Goal: Register for event/course

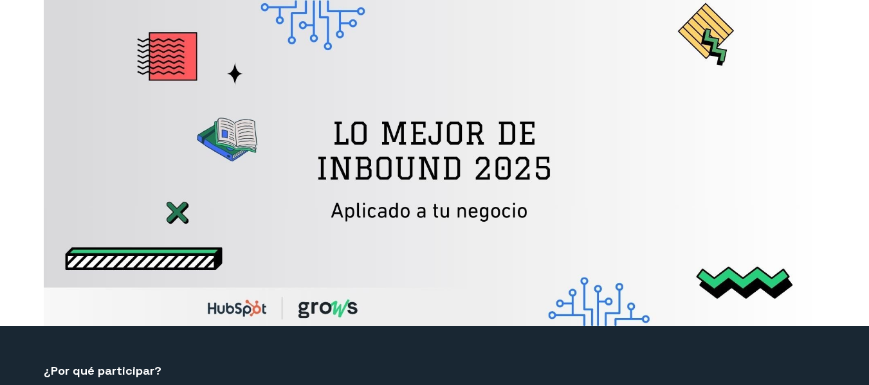
select select "CO"
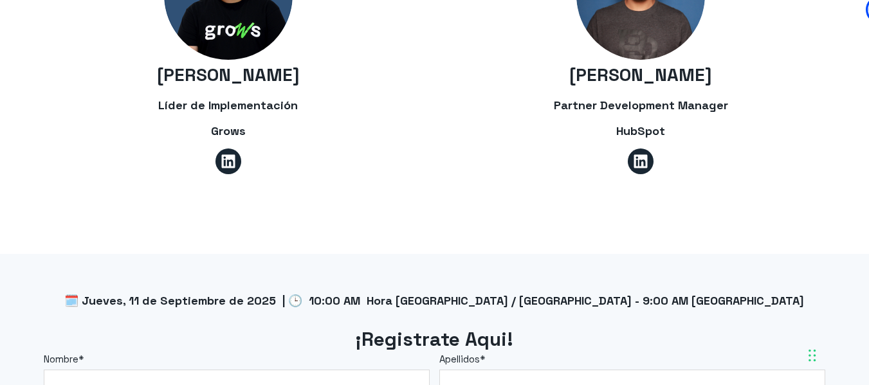
scroll to position [1026, 0]
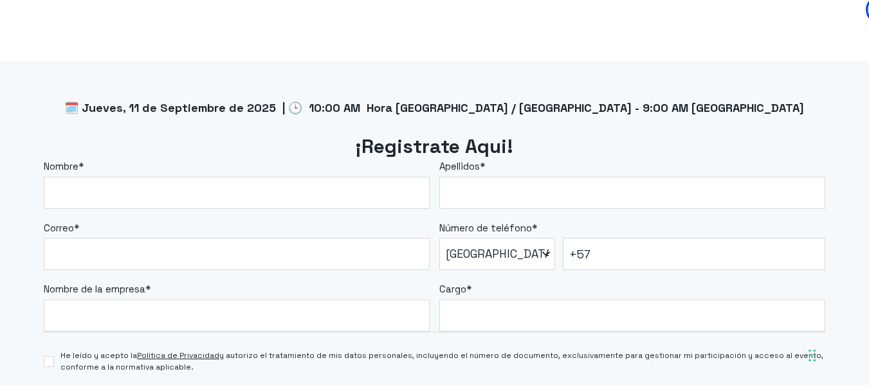
click at [225, 171] on label "Nombre *" at bounding box center [237, 167] width 386 height 15
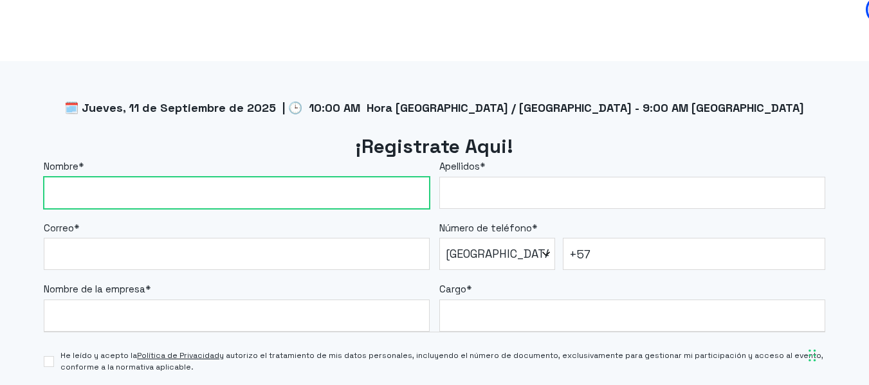
click at [225, 177] on input "Nombre *" at bounding box center [237, 193] width 386 height 32
click at [230, 184] on input "Nombre *" at bounding box center [237, 193] width 386 height 32
type input "[PERSON_NAME]"
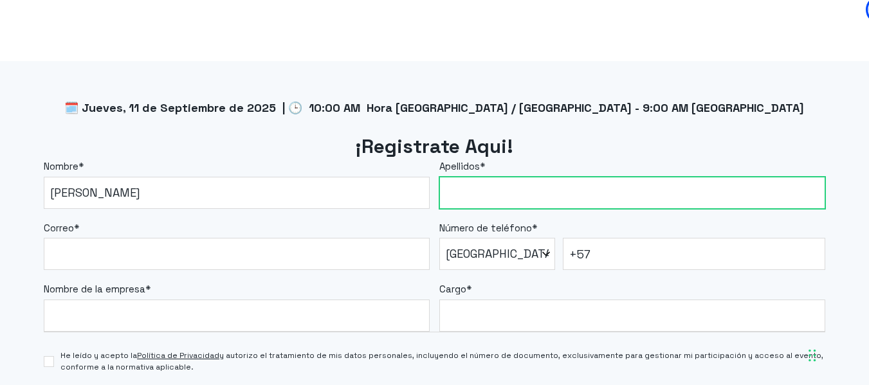
click at [484, 204] on input "Apellidos *" at bounding box center [632, 193] width 386 height 32
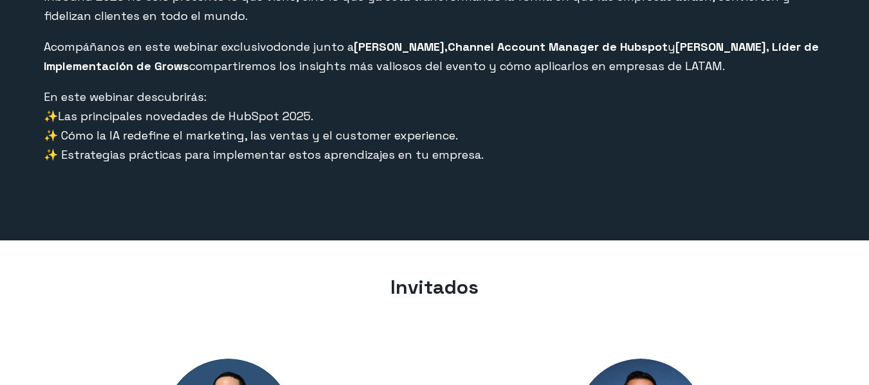
select select "CO"
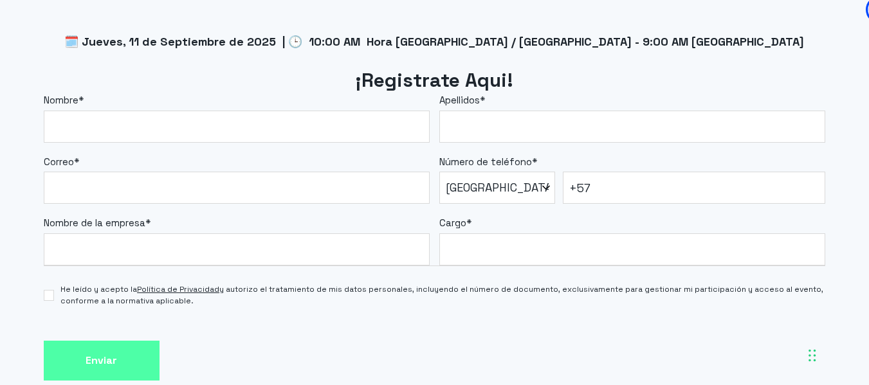
scroll to position [1094, 0]
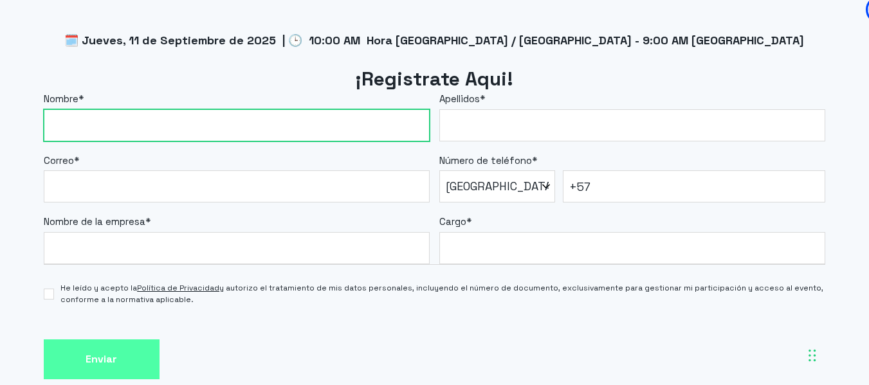
click at [111, 134] on input "Nombre *" at bounding box center [237, 125] width 386 height 32
type input "[PERSON_NAME]"
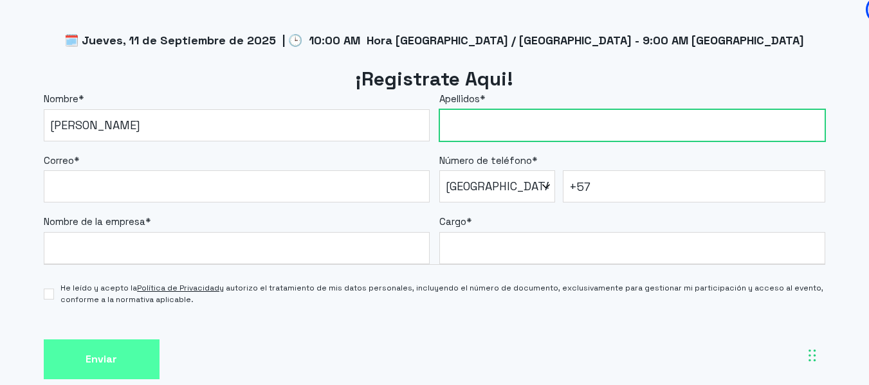
click at [471, 127] on input "Apellidos *" at bounding box center [632, 125] width 386 height 32
type input "[PERSON_NAME]"
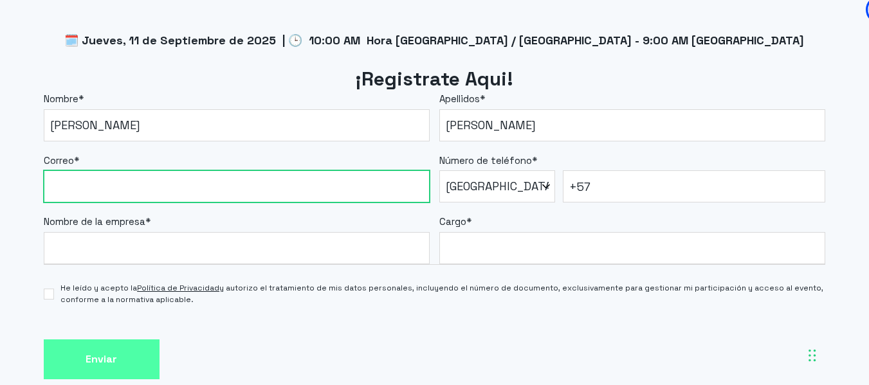
click at [139, 187] on input "Correo *" at bounding box center [237, 186] width 386 height 32
type input "[EMAIL_ADDRESS][DOMAIN_NAME]"
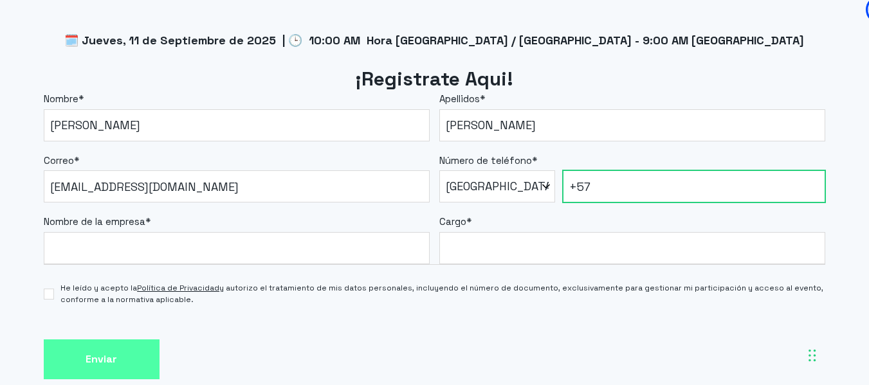
click at [616, 192] on input "+57" at bounding box center [694, 186] width 262 height 32
type input "[PHONE_NUMBER]"
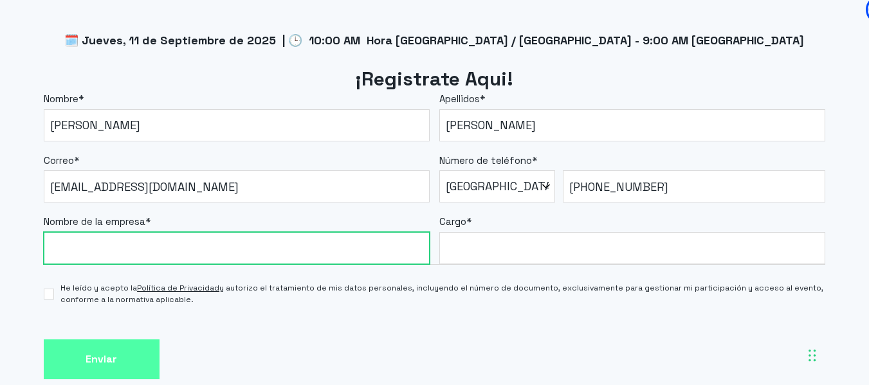
click at [214, 244] on input "Nombre de la empresa *" at bounding box center [237, 248] width 386 height 32
type input "Círculo de Viajes Universal"
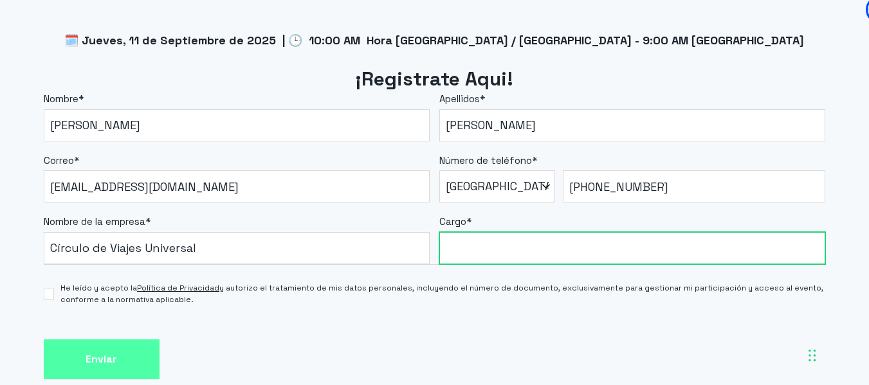
click at [528, 252] on input "Cargo *" at bounding box center [632, 248] width 386 height 32
click at [493, 248] on input "Cargo *" at bounding box center [632, 248] width 386 height 32
type input "Coordinador Digital"
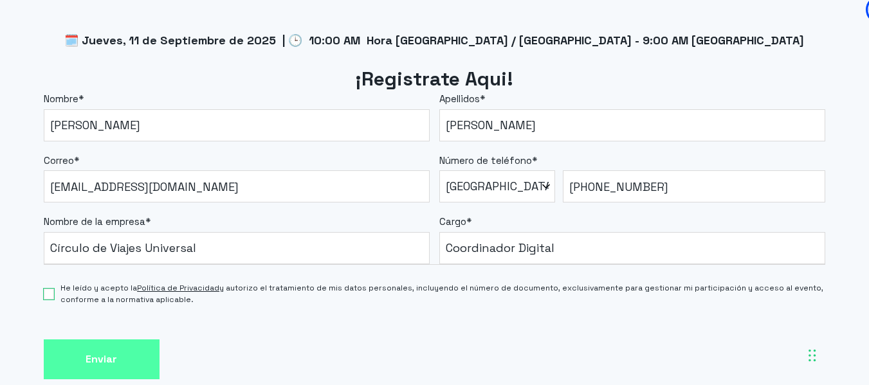
click at [52, 293] on input "He leído y acepto la Política de Privacidad y autorizo el tratamiento de mis da…" at bounding box center [49, 294] width 11 height 11
checkbox input "true"
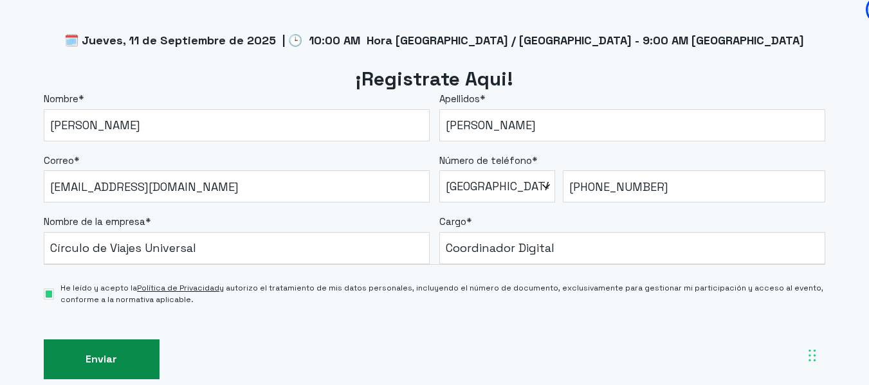
click at [88, 364] on input "Enviar" at bounding box center [102, 360] width 116 height 41
